Goal: Find specific page/section: Find specific page/section

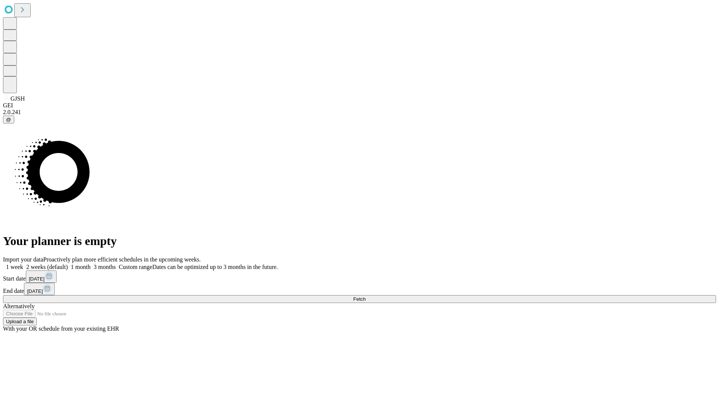
click at [365, 296] on span "Fetch" at bounding box center [359, 299] width 12 height 6
